Goal: Task Accomplishment & Management: Use online tool/utility

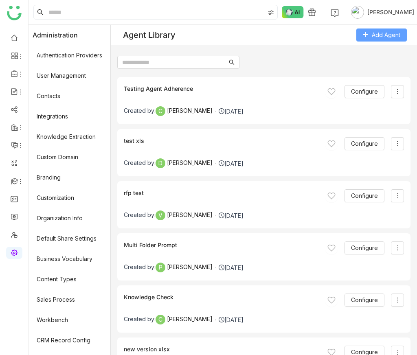
click at [374, 29] on button "Add Agent" at bounding box center [381, 35] width 51 height 13
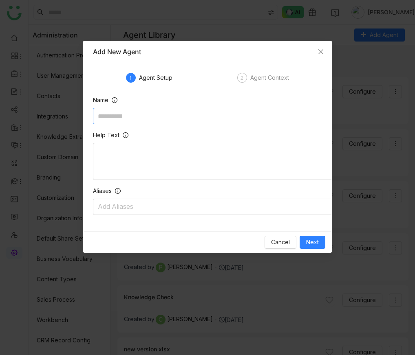
click at [152, 116] on input at bounding box center [215, 116] width 244 height 16
type input "**********"
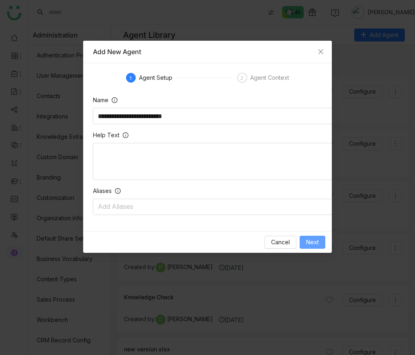
click at [304, 237] on button "Next" at bounding box center [312, 242] width 26 height 13
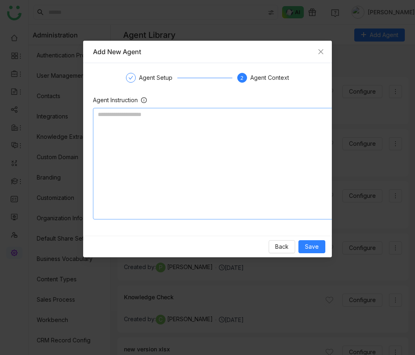
click at [144, 182] on textarea at bounding box center [215, 164] width 244 height 112
paste textarea "**********"
type textarea "**********"
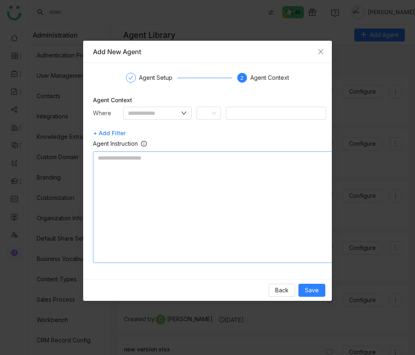
click at [144, 194] on textarea at bounding box center [215, 208] width 244 height 112
paste textarea "**********"
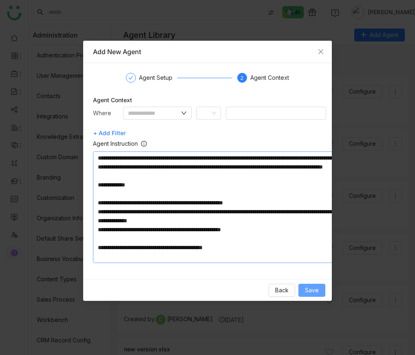
type textarea "**********"
click at [319, 291] on span "Save" at bounding box center [312, 290] width 14 height 9
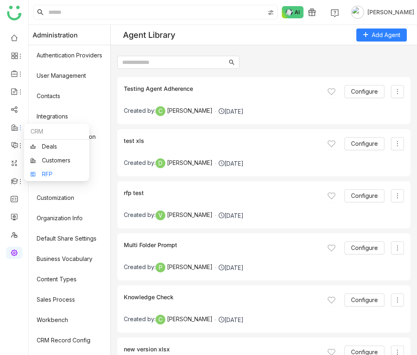
click at [66, 171] on link "RFP" at bounding box center [56, 174] width 53 height 6
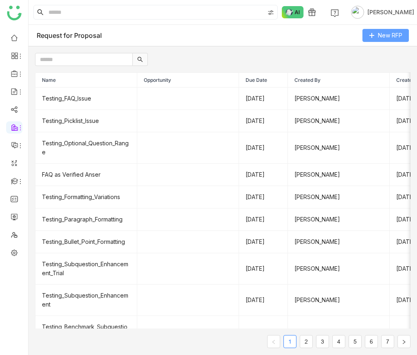
click at [382, 37] on span "New RFP" at bounding box center [390, 35] width 24 height 9
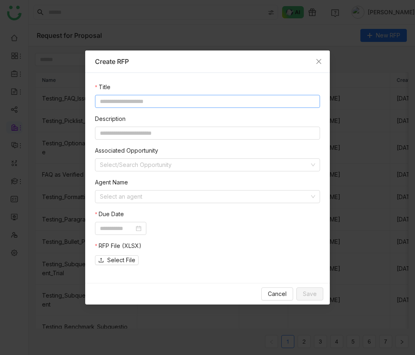
click at [157, 99] on input at bounding box center [207, 101] width 225 height 13
type input "**********"
click at [150, 198] on input at bounding box center [204, 197] width 209 height 12
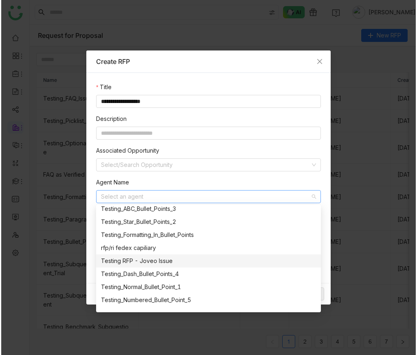
scroll to position [498, 0]
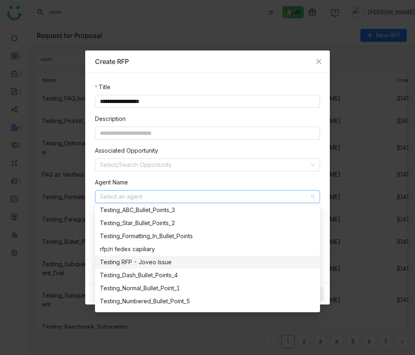
click at [138, 264] on div "Testing RFP - Joveo Issue" at bounding box center [207, 262] width 215 height 9
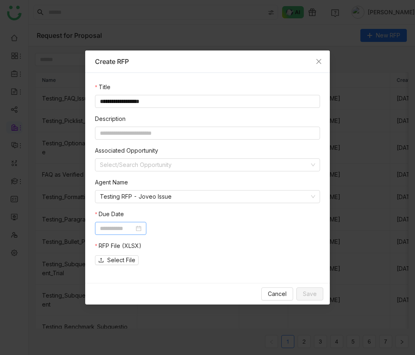
click at [134, 225] on input at bounding box center [117, 228] width 34 height 9
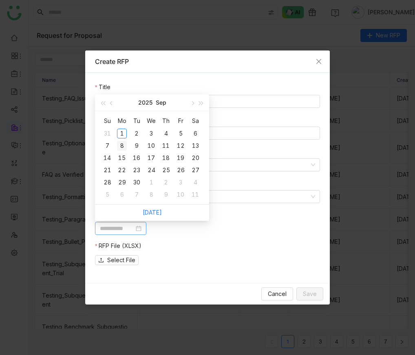
click at [123, 147] on div "8" at bounding box center [122, 146] width 10 height 10
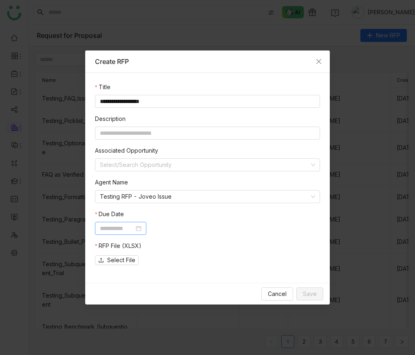
type input "**********"
click at [121, 259] on span "Select File" at bounding box center [121, 260] width 28 height 9
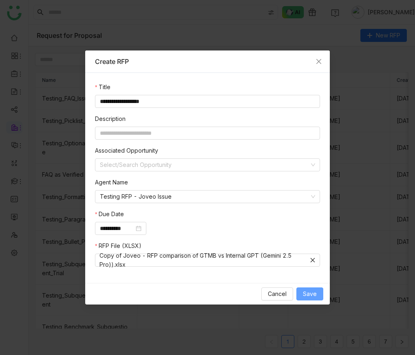
click at [321, 294] on button "Save" at bounding box center [309, 294] width 27 height 13
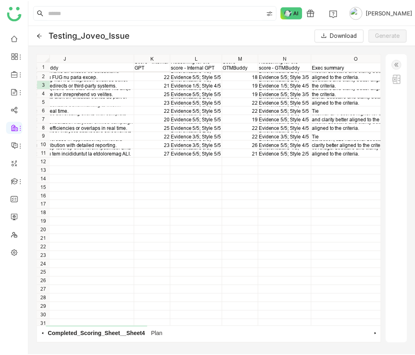
scroll to position [0, 387]
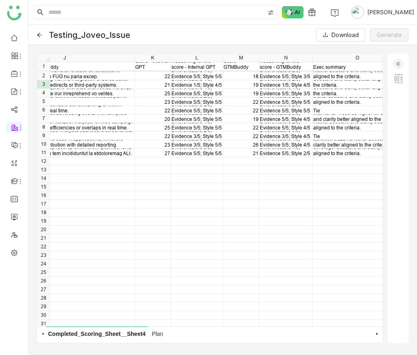
click at [399, 62] on img at bounding box center [398, 64] width 10 height 10
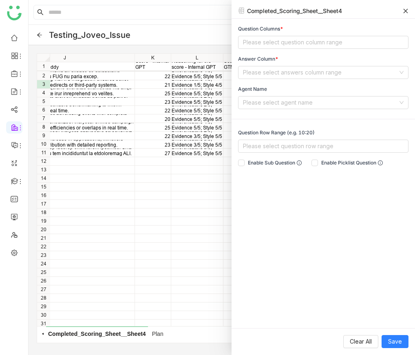
click at [147, 262] on div "22 Directness 2/5; Coverage 2/5; Mech→Benefit 4/5; Differentiators 4/5; Evidenc…" at bounding box center [209, 198] width 345 height 256
click at [160, 338] on span "Plan" at bounding box center [157, 334] width 15 height 14
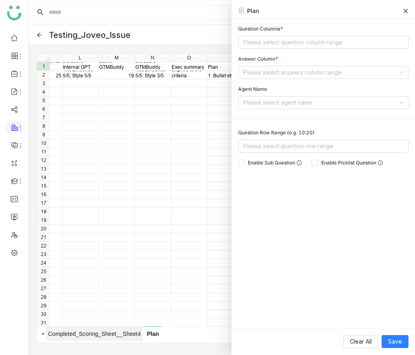
click at [129, 336] on span "Completed_Scoring_Sheet__Sheet4" at bounding box center [94, 334] width 97 height 14
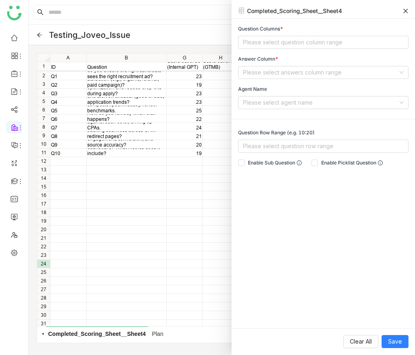
scroll to position [0, 0]
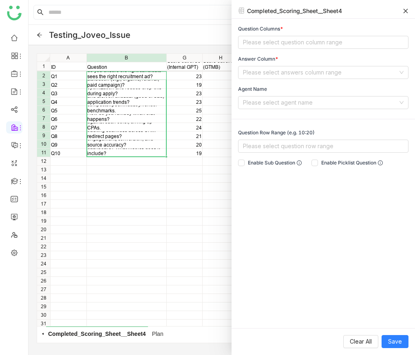
drag, startPoint x: 115, startPoint y: 74, endPoint x: 116, endPoint y: 151, distance: 77.0
click at [116, 151] on div "Q1 Please describe your approach towards campaign management — inclusive of pro…" at bounding box center [221, 198] width 369 height 256
click at [129, 139] on span "Add Question Range" at bounding box center [145, 139] width 54 height 8
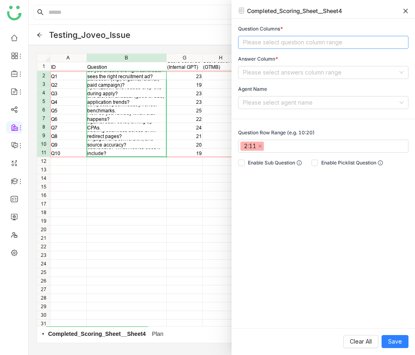
click at [272, 42] on nz-select-top-control "Please select question column range" at bounding box center [323, 42] width 170 height 13
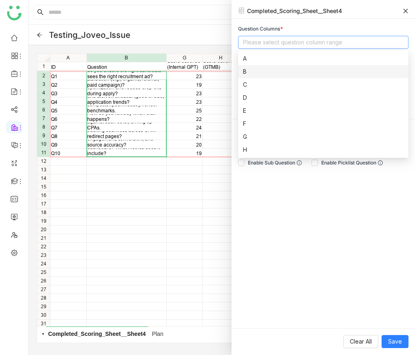
click at [265, 70] on div "B" at bounding box center [323, 71] width 160 height 9
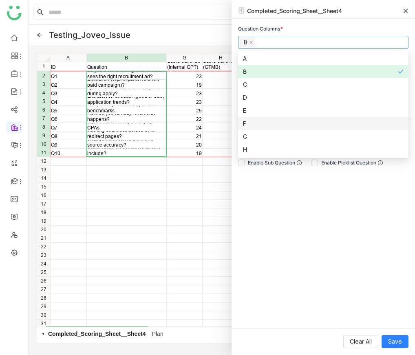
click at [205, 178] on div "Q1 Please describe your approach towards campaign management — inclusive of pro…" at bounding box center [221, 198] width 369 height 256
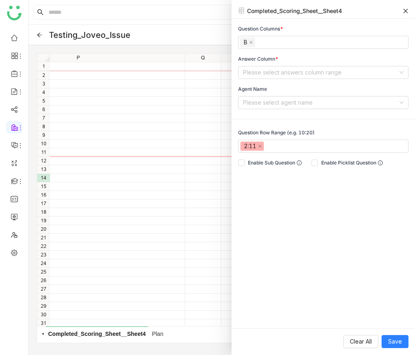
scroll to position [1, 794]
click at [254, 79] on div "Question Columns * B Answer Column * Please select answers column range Agent N…" at bounding box center [322, 67] width 183 height 84
click at [254, 76] on input at bounding box center [320, 72] width 155 height 12
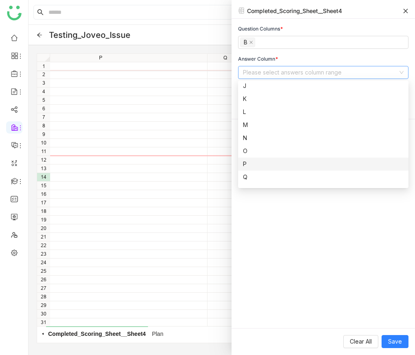
scroll to position [145, 0]
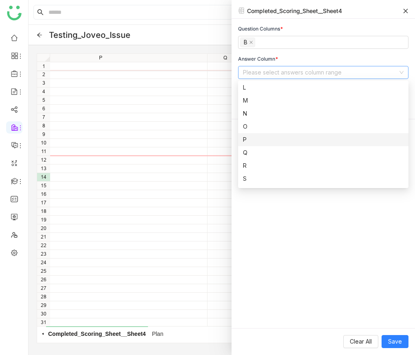
click at [253, 140] on div "P" at bounding box center [323, 139] width 160 height 9
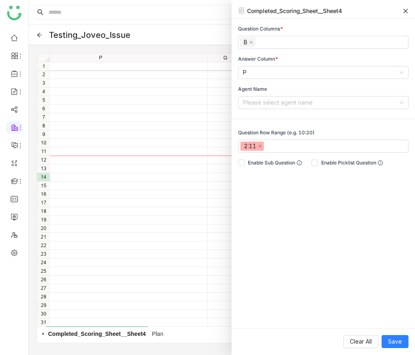
click at [257, 207] on div "Question Columns * B Answer Column * P Agent Name Please select agent name Ques…" at bounding box center [322, 174] width 183 height 310
click at [259, 99] on input at bounding box center [320, 103] width 155 height 12
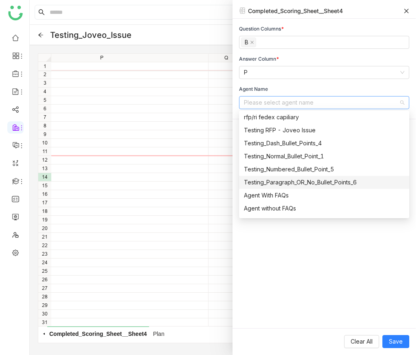
scroll to position [502, 0]
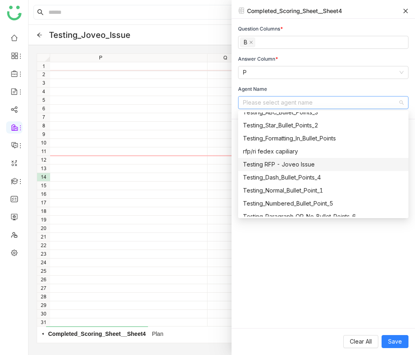
click at [277, 163] on div "Testing RFP - Joveo Issue" at bounding box center [323, 164] width 160 height 9
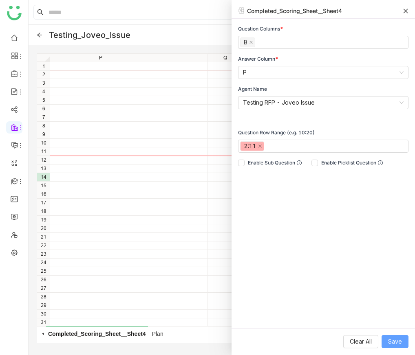
click at [389, 339] on span "Save" at bounding box center [395, 341] width 14 height 9
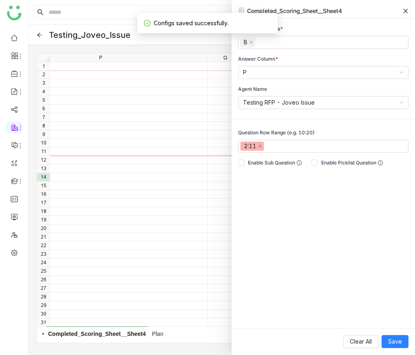
click at [406, 9] on icon at bounding box center [405, 11] width 4 height 4
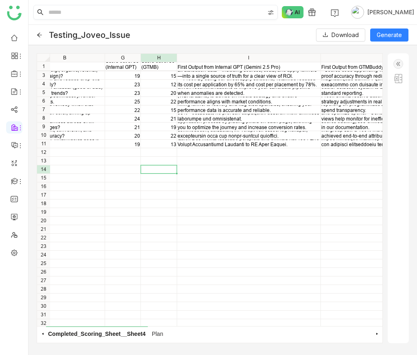
scroll to position [9, 0]
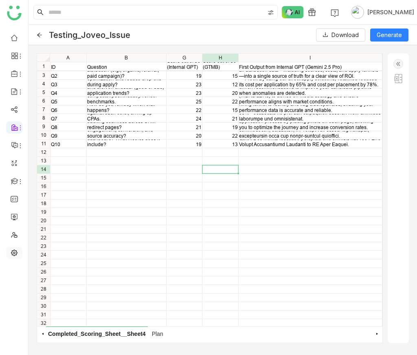
click at [14, 254] on link at bounding box center [14, 252] width 7 height 7
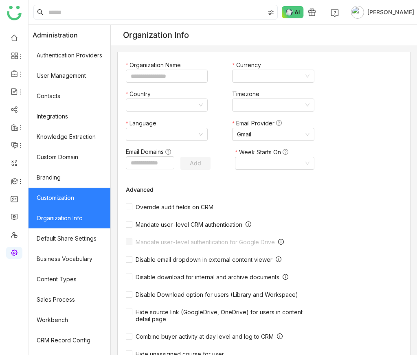
type input "*******"
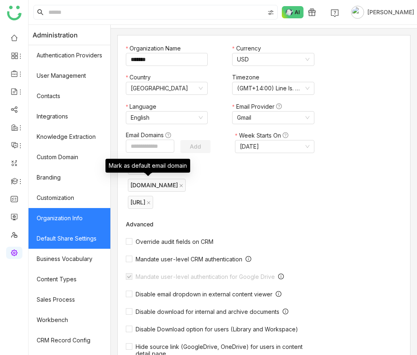
scroll to position [77, 0]
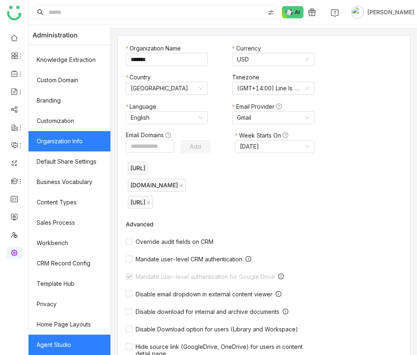
click at [45, 346] on link "Agent Studio" at bounding box center [70, 345] width 82 height 20
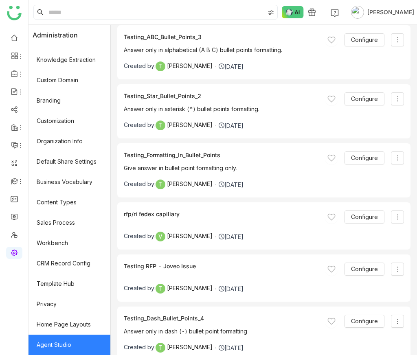
scroll to position [2088, 0]
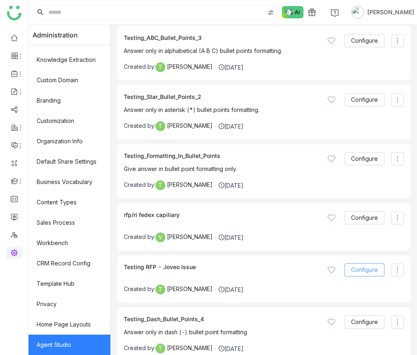
click at [360, 270] on span "Configure" at bounding box center [364, 270] width 27 height 9
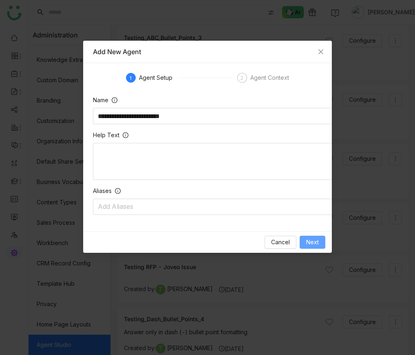
click at [306, 244] on button "Next" at bounding box center [312, 242] width 26 height 13
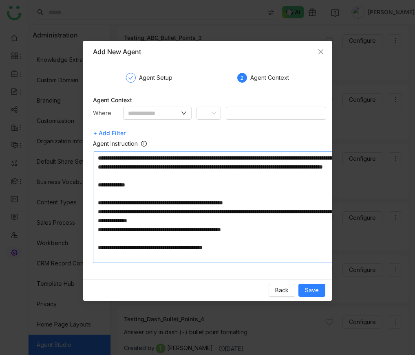
click at [288, 251] on textarea at bounding box center [215, 208] width 244 height 112
click at [277, 293] on span "Back" at bounding box center [281, 290] width 13 height 9
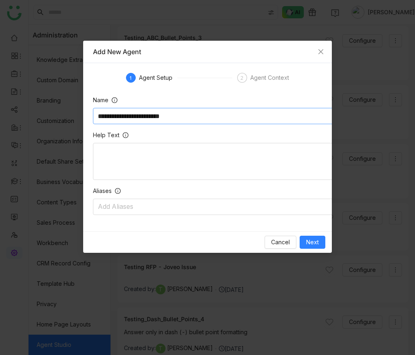
click at [161, 116] on input "**********" at bounding box center [215, 116] width 244 height 16
type input "**********"
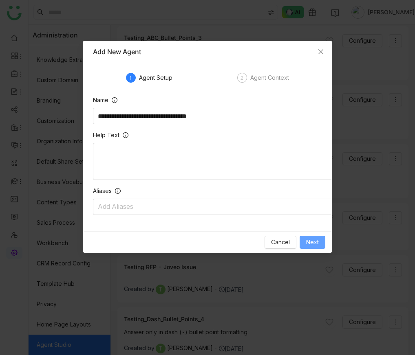
click at [317, 248] on button "Next" at bounding box center [312, 242] width 26 height 13
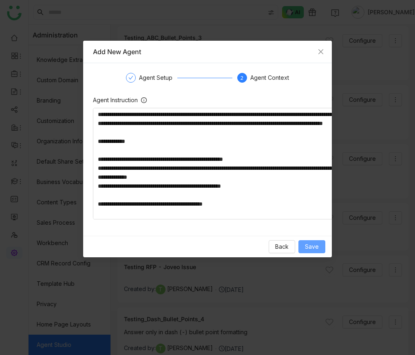
click at [317, 248] on div "Add New Agent Agent Setup 2 Agent Context Agent Instruction Back Save" at bounding box center [207, 149] width 249 height 217
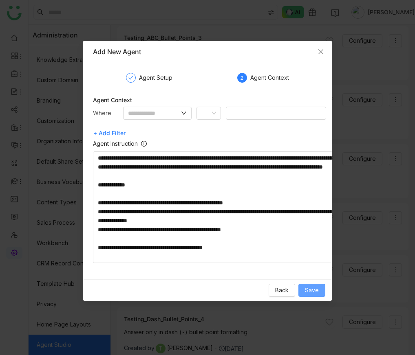
click at [312, 295] on button "Save" at bounding box center [311, 290] width 27 height 13
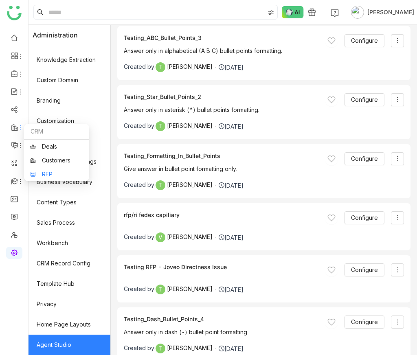
click at [46, 171] on link "RFP" at bounding box center [56, 174] width 53 height 6
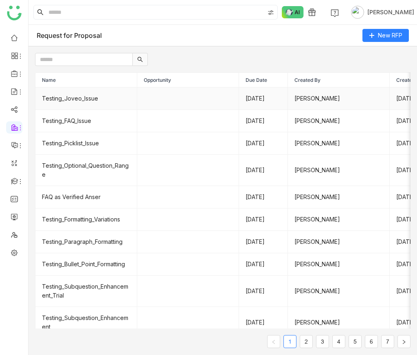
click at [101, 99] on td "Testing_Joveo_Issue" at bounding box center [86, 99] width 102 height 22
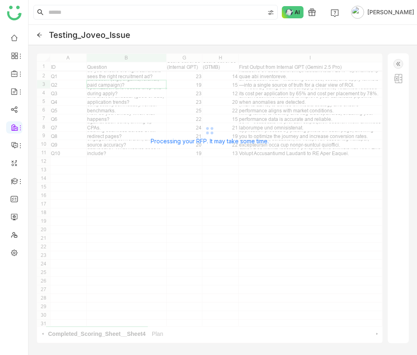
click at [37, 35] on icon at bounding box center [39, 35] width 5 height 4
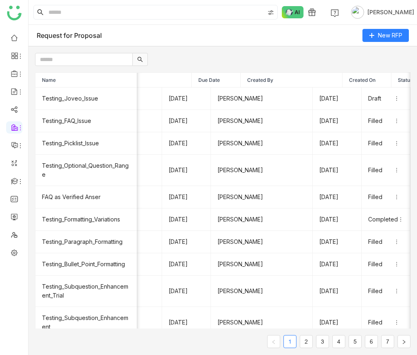
scroll to position [0, 77]
click at [400, 101] on span at bounding box center [399, 99] width 10 height 6
click at [376, 115] on span "Edit" at bounding box center [373, 111] width 10 height 9
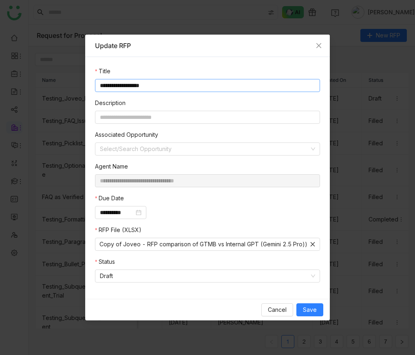
click at [123, 86] on input "**********" at bounding box center [207, 85] width 225 height 13
click at [142, 84] on input "**********" at bounding box center [207, 85] width 225 height 13
type input "**********"
click at [308, 310] on span "Save" at bounding box center [310, 309] width 14 height 9
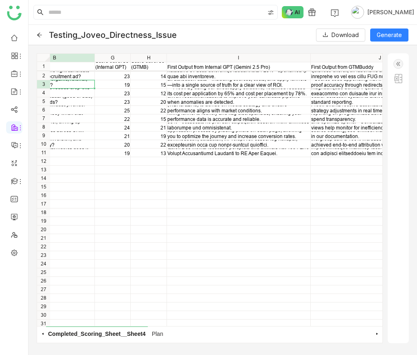
scroll to position [0, 72]
click at [17, 254] on link at bounding box center [14, 252] width 7 height 7
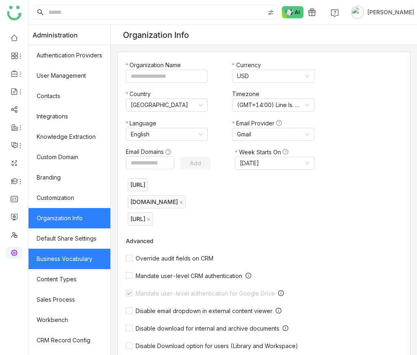
type input "*******"
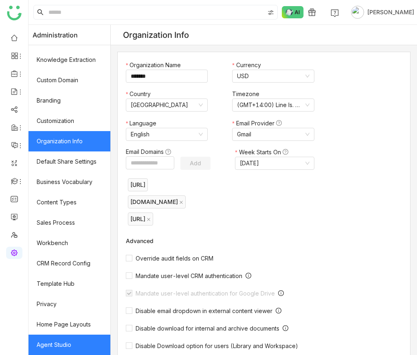
click at [78, 352] on link "Agent Studio" at bounding box center [70, 345] width 82 height 20
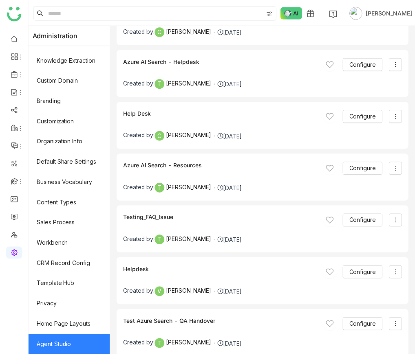
scroll to position [2745, 0]
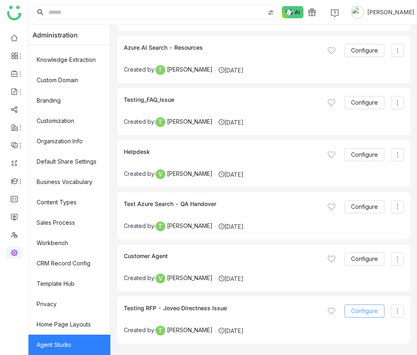
click at [370, 310] on span "Configure" at bounding box center [364, 311] width 27 height 9
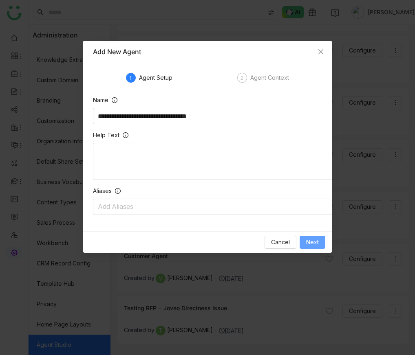
click at [316, 240] on span "Next" at bounding box center [312, 242] width 13 height 9
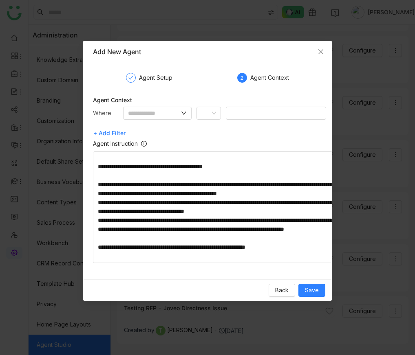
scroll to position [0, 0]
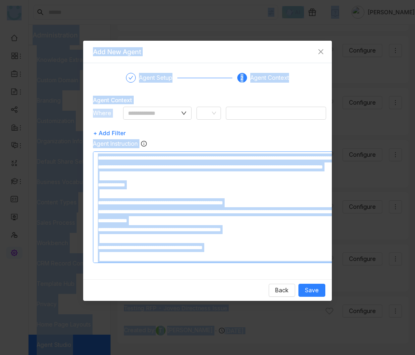
click at [183, 173] on textarea at bounding box center [215, 208] width 244 height 112
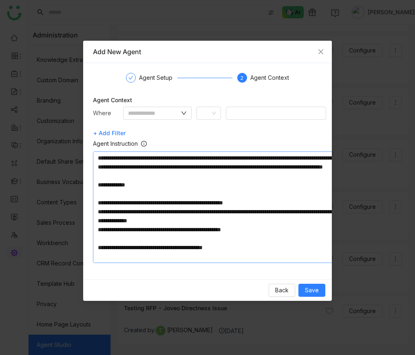
click at [161, 174] on textarea at bounding box center [215, 208] width 244 height 112
